Goal: Obtain resource: Download file/media

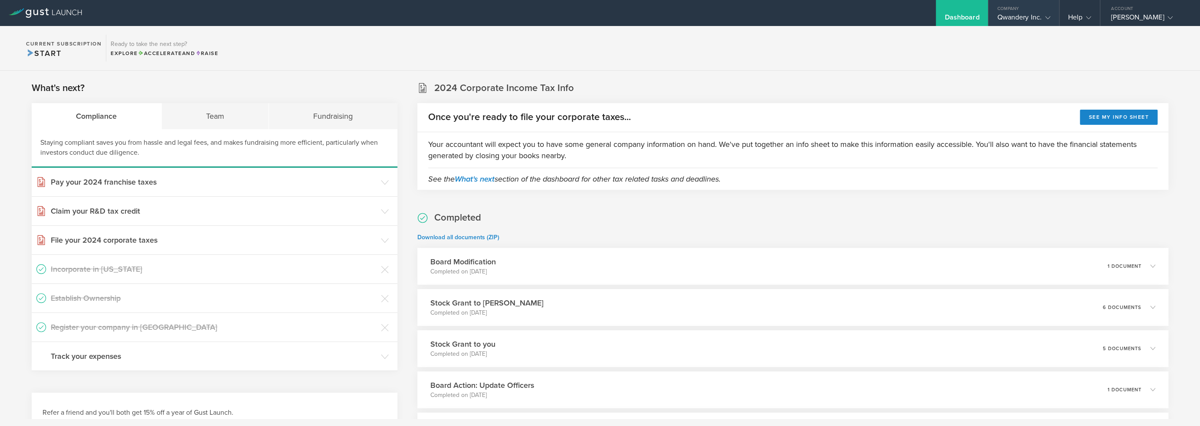
click at [1040, 13] on div "Qwandery Inc." at bounding box center [1023, 19] width 53 height 13
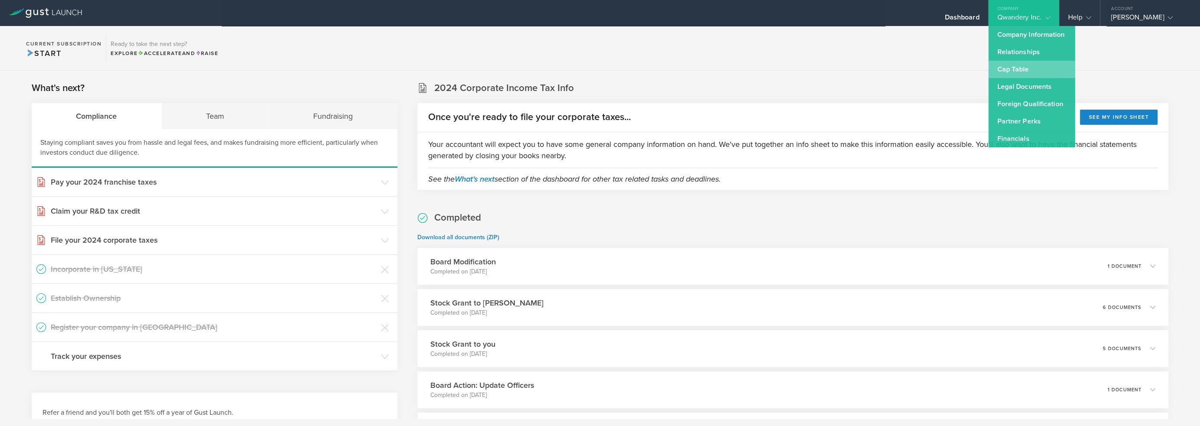
click at [1021, 62] on link "Cap Table" at bounding box center [1031, 69] width 87 height 17
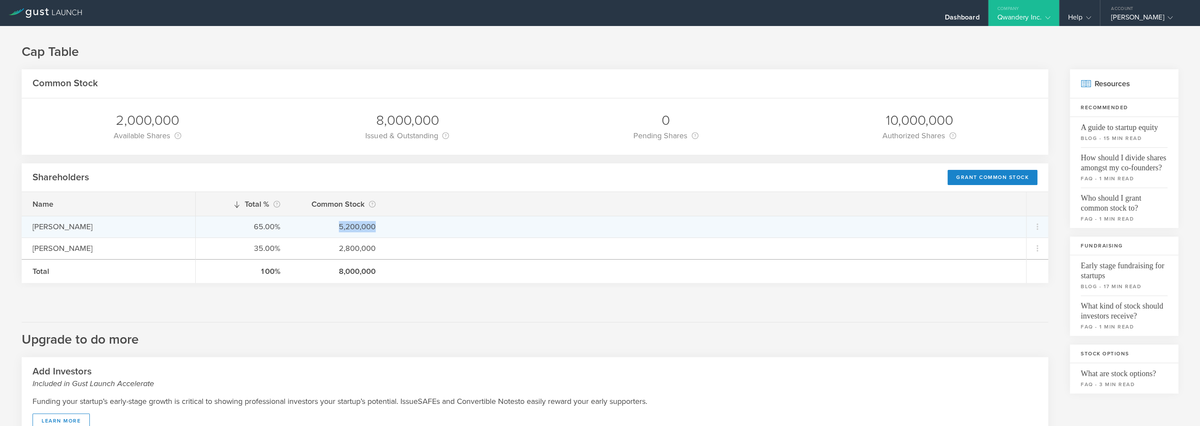
drag, startPoint x: 386, startPoint y: 229, endPoint x: 318, endPoint y: 226, distance: 67.7
click at [318, 226] on div "65.00% 5,200,000" at bounding box center [611, 227] width 830 height 22
copy div "5,200,000"
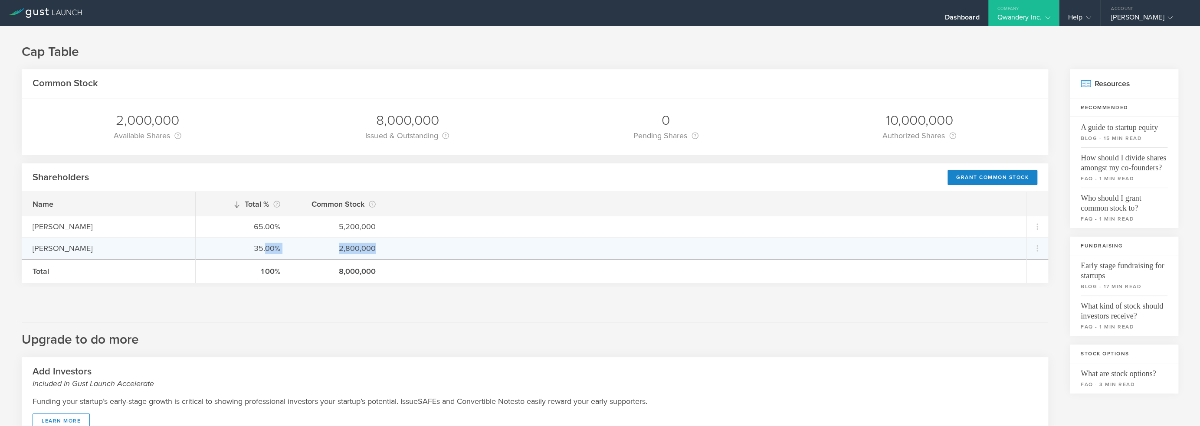
drag, startPoint x: 377, startPoint y: 246, endPoint x: 267, endPoint y: 247, distance: 109.3
click at [267, 247] on div "35.00% 2,800,000" at bounding box center [611, 249] width 830 height 22
copy div "00% 2,800,000"
click at [382, 248] on div "35.00% 2,800,000" at bounding box center [611, 249] width 830 height 22
drag, startPoint x: 405, startPoint y: 251, endPoint x: 319, endPoint y: 248, distance: 86.0
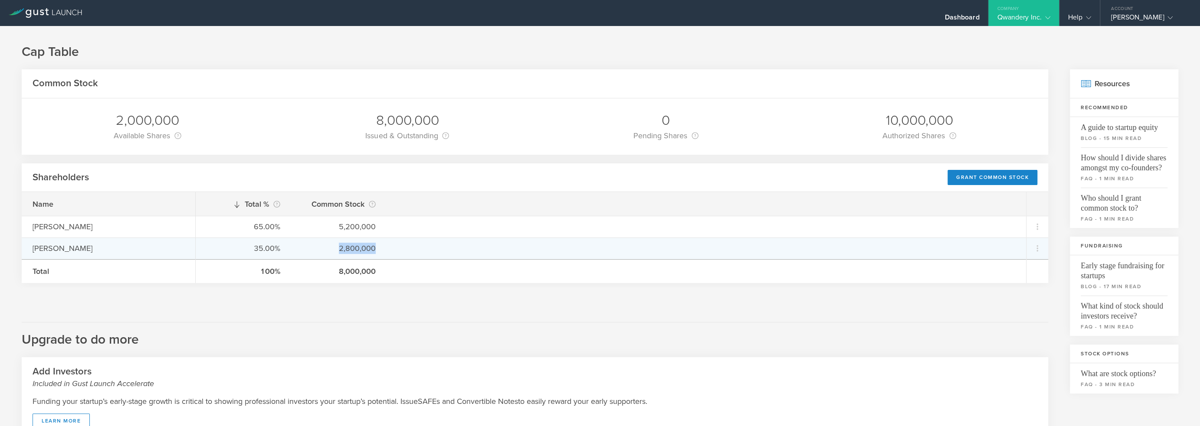
click at [319, 248] on div "35.00% 2,800,000" at bounding box center [611, 249] width 830 height 22
copy div "2,800,000"
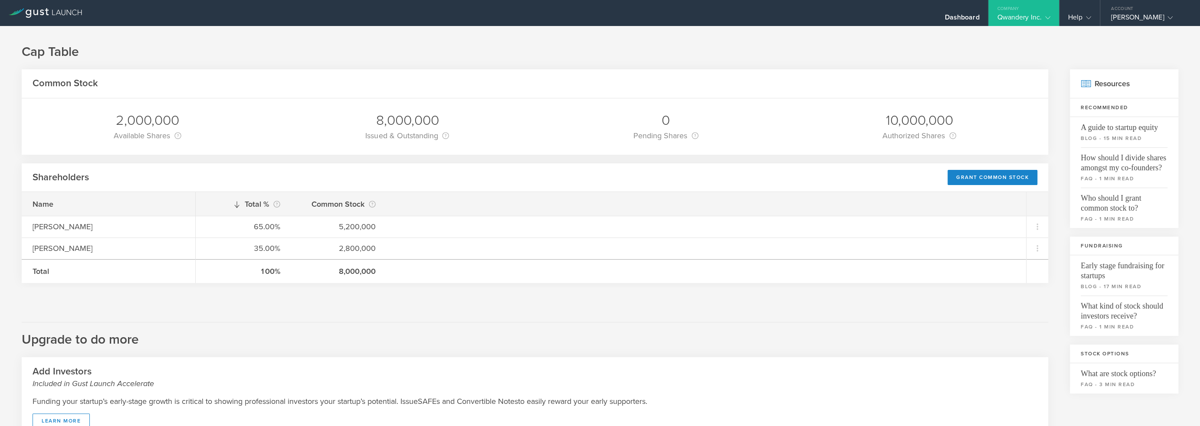
click at [311, 45] on h1 "Cap Table" at bounding box center [600, 51] width 1156 height 17
click at [414, 39] on div "Cap Table Common Stock 2,000,000 Available Shares This is the number of shares …" at bounding box center [600, 311] width 1200 height 571
click at [365, 37] on div "Cap Table Common Stock 2,000,000 Available Shares This is the number of shares …" at bounding box center [600, 311] width 1200 height 571
click at [226, 43] on div "Cap Table Common Stock 2,000,000 Available Shares This is the number of shares …" at bounding box center [600, 311] width 1200 height 571
click at [966, 12] on div "Dashboard" at bounding box center [962, 13] width 52 height 26
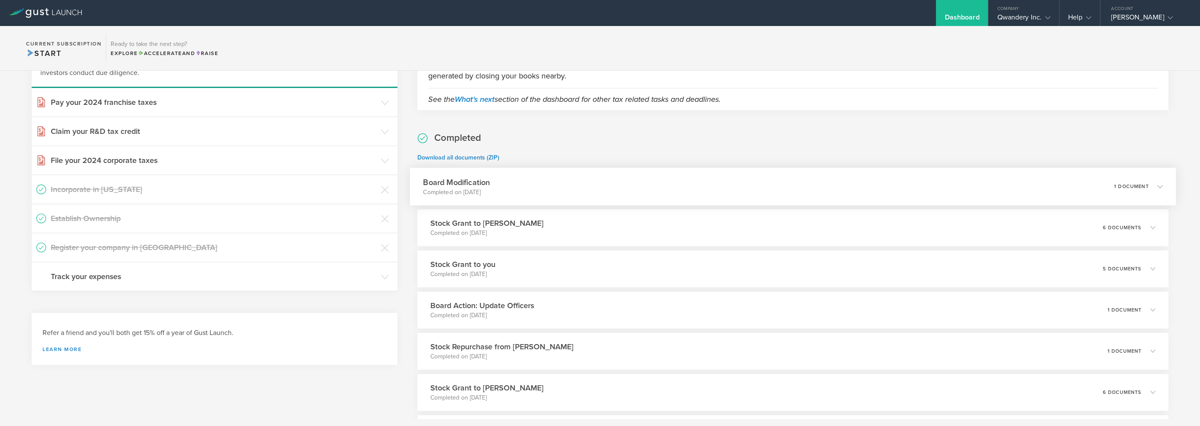
scroll to position [130, 0]
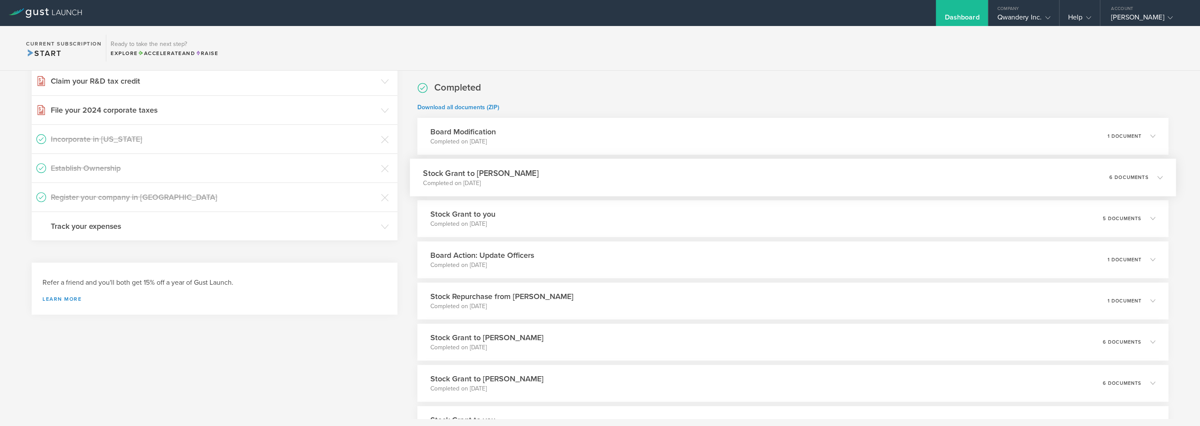
click at [531, 188] on div "Stock Grant to [PERSON_NAME] Completed on [DATE] 6 documents" at bounding box center [792, 178] width 766 height 38
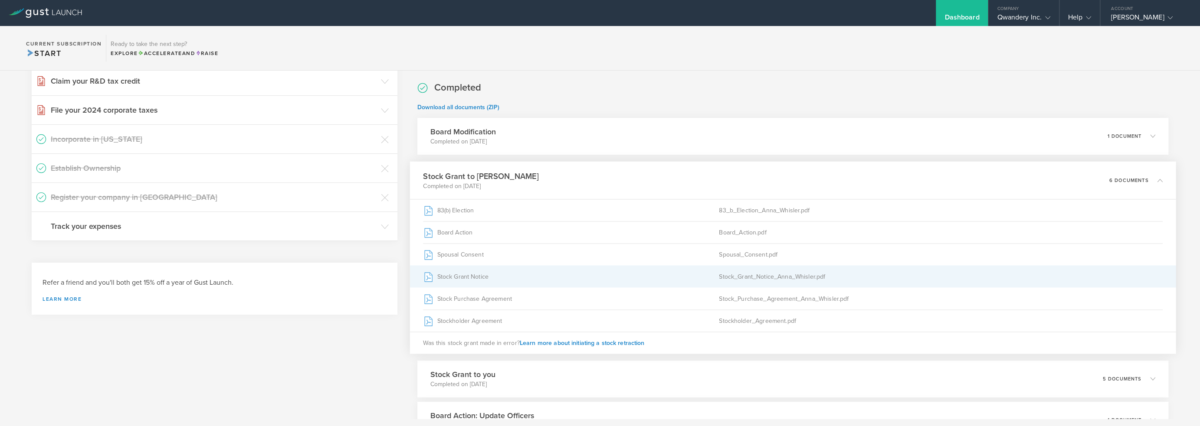
click at [465, 279] on div "Stock Grant Notice" at bounding box center [571, 277] width 296 height 22
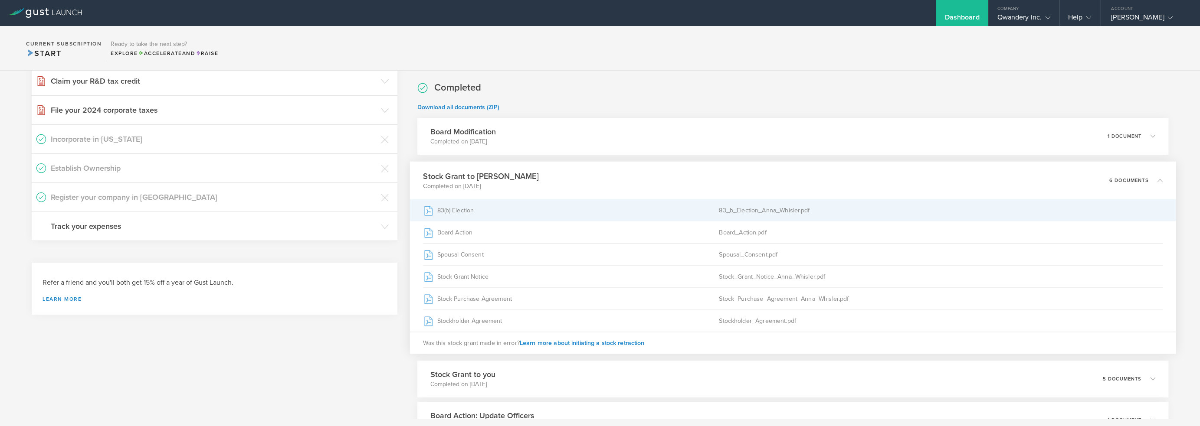
click at [566, 210] on div "83(b) Election" at bounding box center [571, 211] width 296 height 22
